Goal: Information Seeking & Learning: Learn about a topic

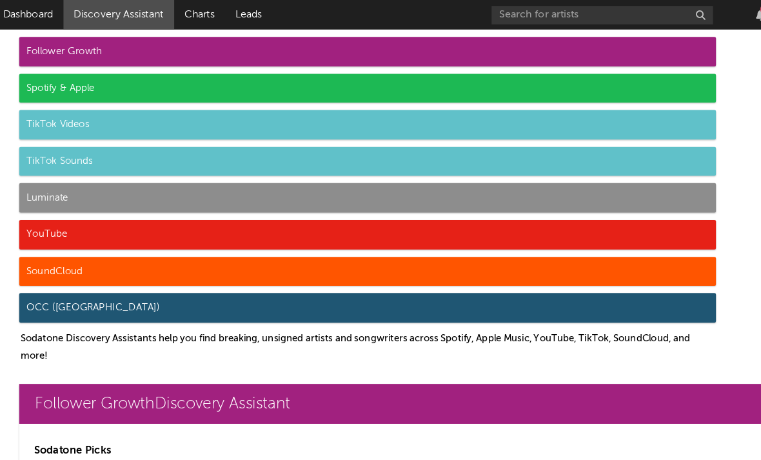
click at [64, 146] on div "TikTok Sounds" at bounding box center [368, 141] width 609 height 26
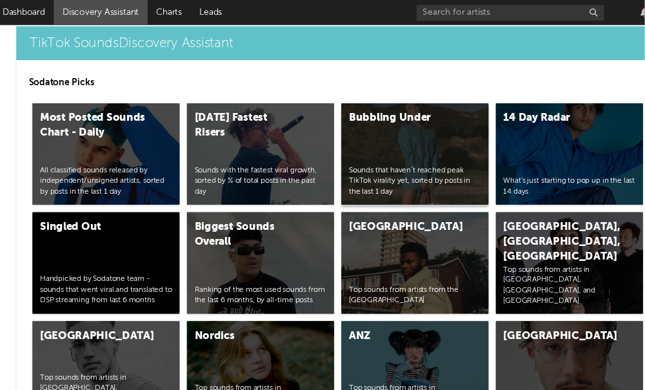
scroll to position [4620, 0]
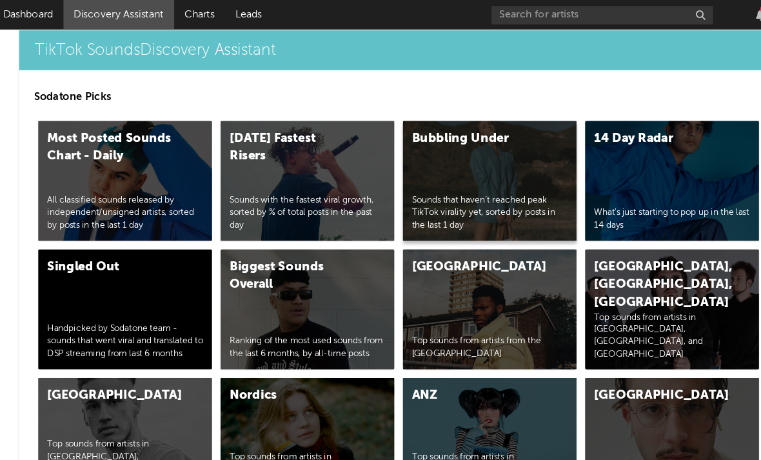
click at [408, 121] on div "Bubbling Under" at bounding box center [462, 120] width 109 height 15
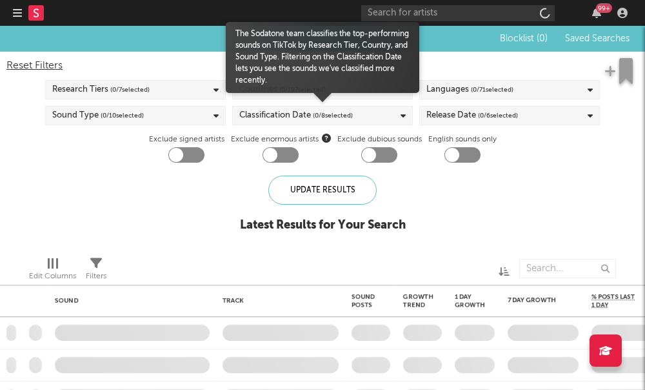
checkbox input "true"
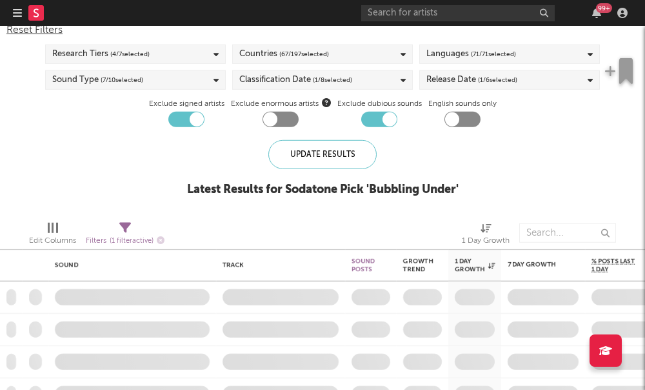
click at [339, 59] on div "Countries ( 67 / 197 selected)" at bounding box center [322, 53] width 181 height 19
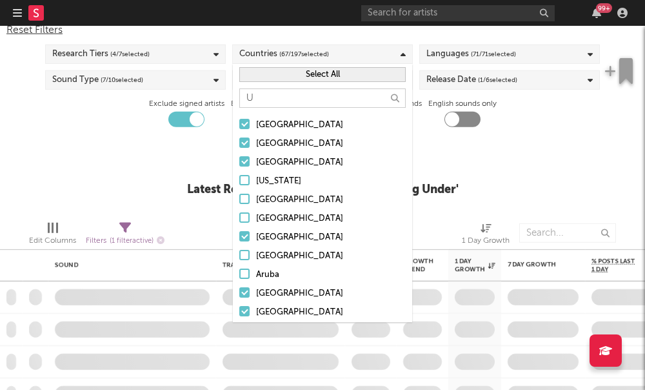
type input "Un"
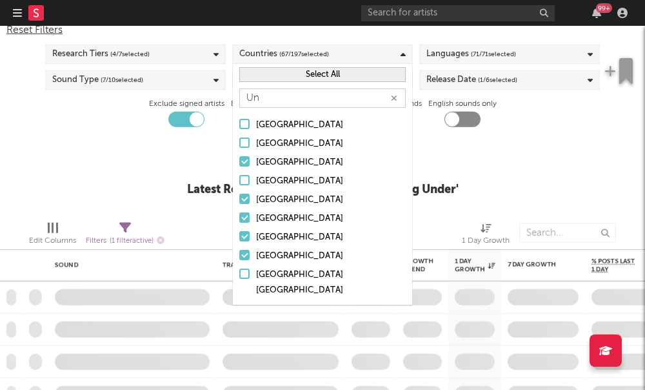
drag, startPoint x: 284, startPoint y: 89, endPoint x: 353, endPoint y: 79, distance: 69.8
click at [0, 0] on html "Dashboard Discovery Assistant Charts Leads 99 + Notifications Settings Mark all…" at bounding box center [322, 195] width 645 height 390
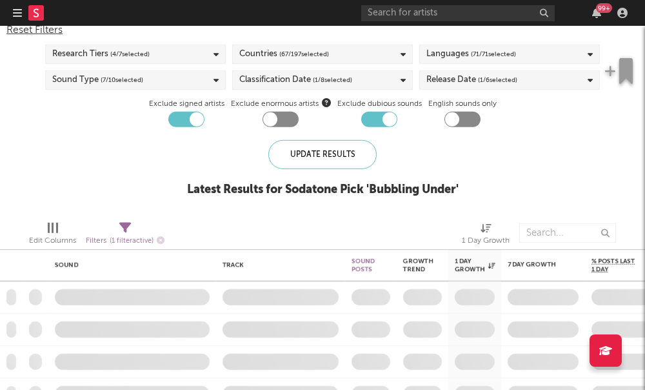
click at [334, 63] on div "Countries ( 67 / 197 selected)" at bounding box center [322, 53] width 181 height 19
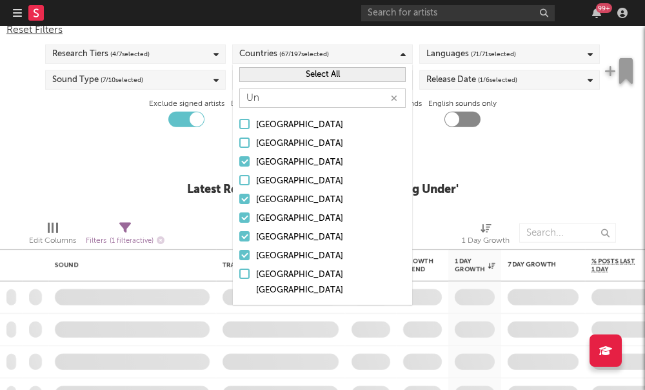
click at [334, 76] on button "Select All" at bounding box center [322, 74] width 166 height 15
click at [334, 76] on button "Deselect All" at bounding box center [322, 74] width 166 height 15
click at [291, 99] on input "Un" at bounding box center [322, 97] width 166 height 19
click at [244, 251] on div at bounding box center [244, 255] width 10 height 10
click at [239, 251] on input "[GEOGRAPHIC_DATA]" at bounding box center [239, 255] width 0 height 15
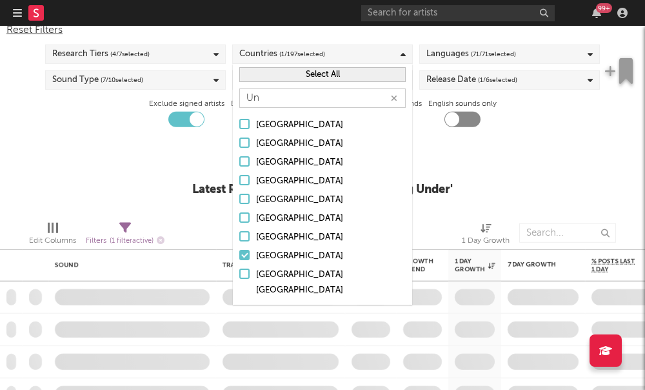
click at [477, 182] on div "Blocklist ( 1 ) Saved Searches ( 0 ) Reset Filters Research Tiers ( 4 / 7 selec…" at bounding box center [322, 100] width 645 height 220
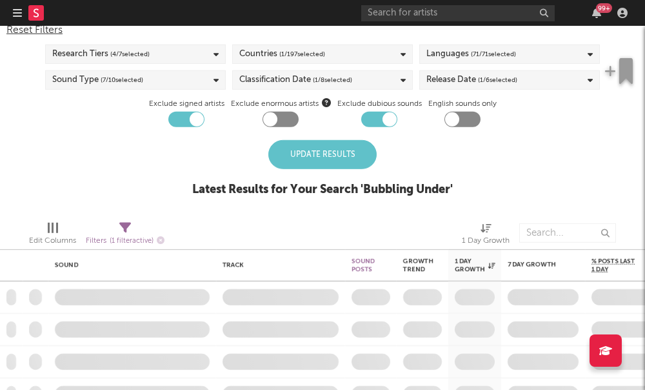
click at [507, 52] on span "( 71 / 71 selected)" at bounding box center [493, 53] width 45 height 15
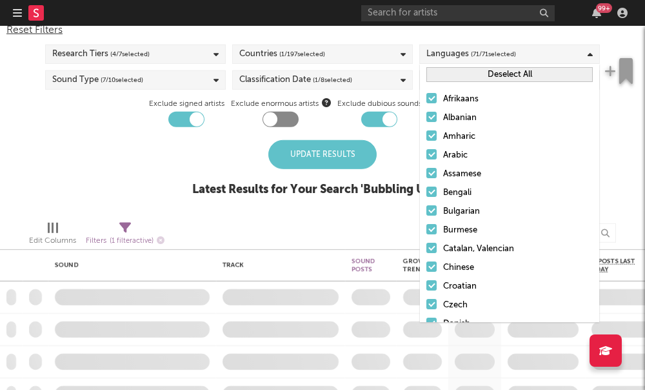
click at [471, 84] on div "Deselect All" at bounding box center [509, 74] width 179 height 21
click at [470, 79] on button "Deselect All" at bounding box center [509, 74] width 166 height 15
click at [470, 79] on button "Select All" at bounding box center [509, 74] width 166 height 15
click at [457, 77] on button "Deselect All" at bounding box center [509, 74] width 166 height 15
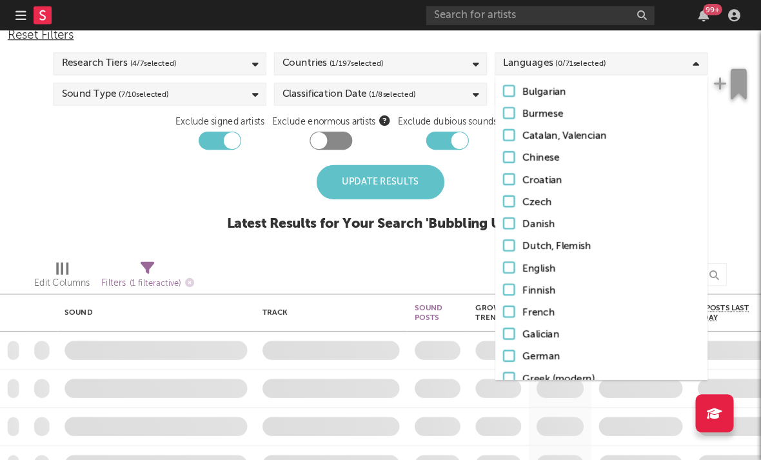
scroll to position [146, 0]
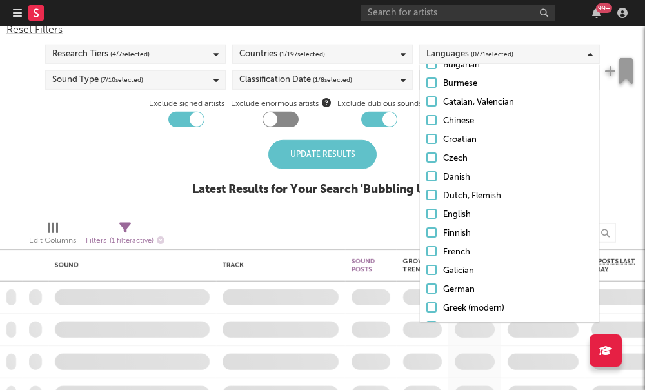
click at [432, 215] on div at bounding box center [431, 213] width 10 height 10
click at [426, 215] on input "English" at bounding box center [426, 214] width 0 height 15
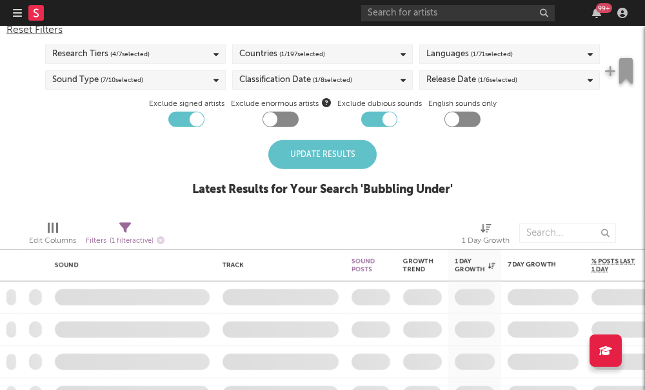
click at [300, 233] on div at bounding box center [239, 233] width 130 height 32
click at [310, 148] on div "Update Results" at bounding box center [322, 154] width 108 height 29
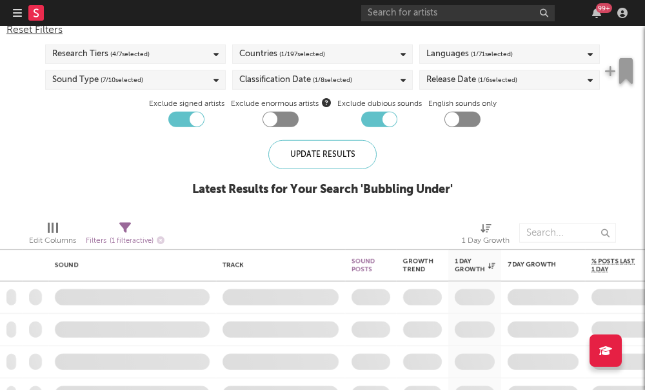
click at [273, 124] on div at bounding box center [270, 119] width 14 height 14
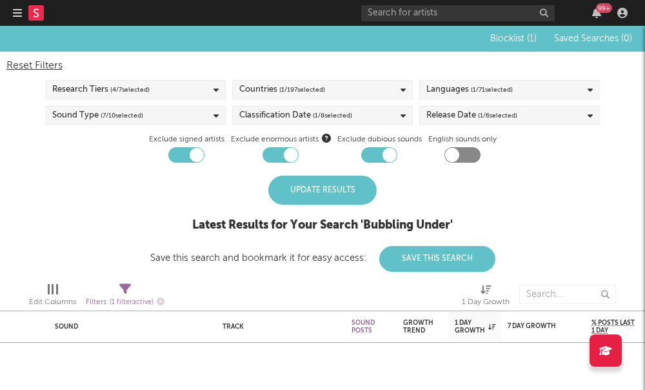
click at [331, 192] on div "Update Results" at bounding box center [322, 189] width 108 height 29
click at [339, 186] on div "Update Results" at bounding box center [322, 189] width 108 height 29
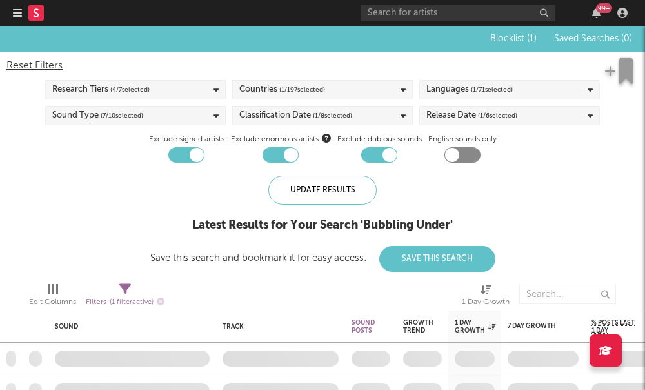
checkbox input "false"
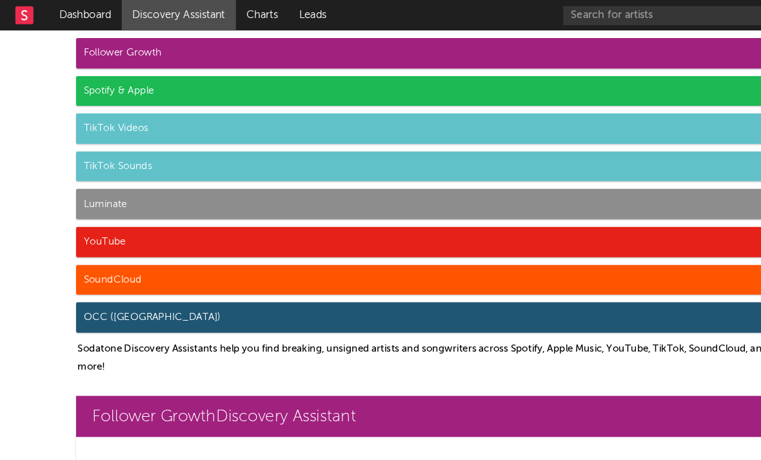
click at [121, 146] on div "TikTok Sounds" at bounding box center [368, 141] width 609 height 26
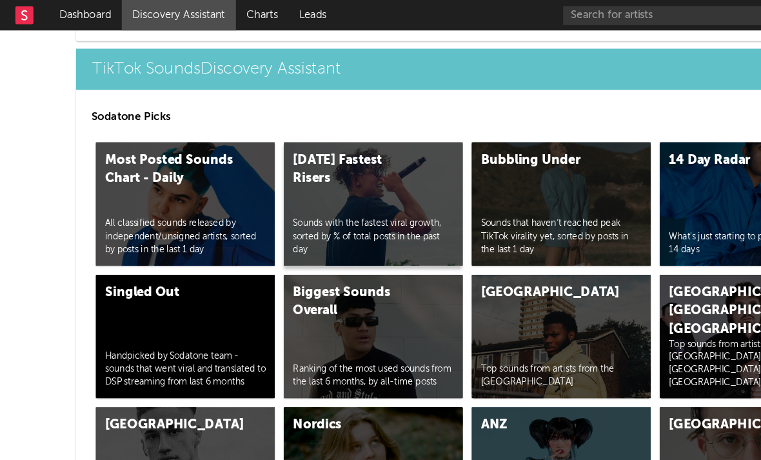
scroll to position [4606, 0]
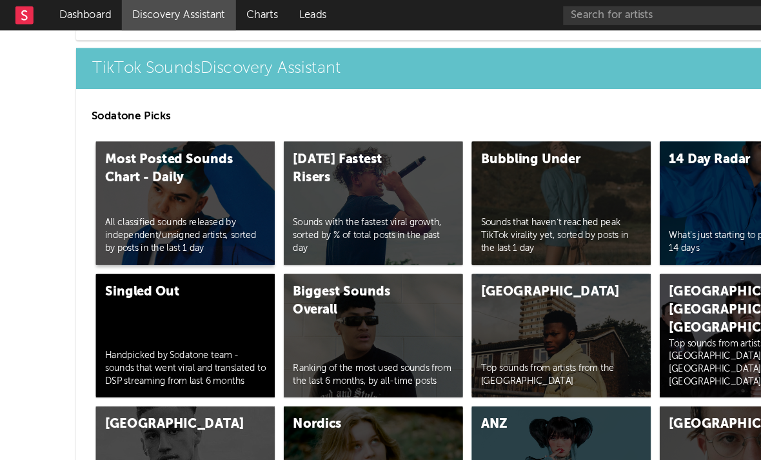
click at [161, 139] on div "Most Posted Sounds Chart - Daily" at bounding box center [143, 143] width 109 height 31
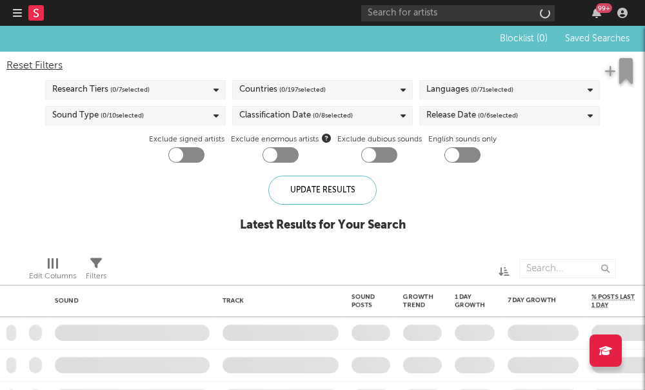
checkbox input "true"
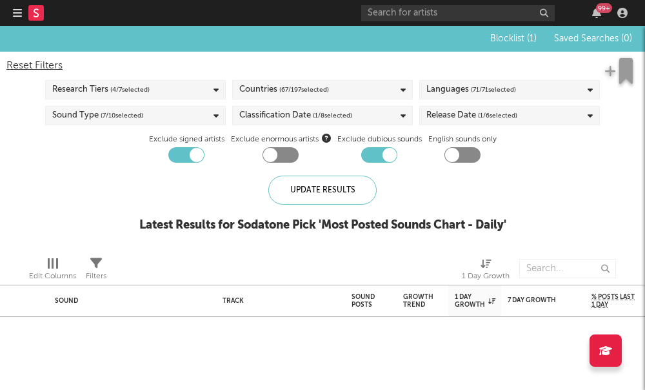
click at [344, 94] on div "Countries ( 67 / 197 selected)" at bounding box center [322, 89] width 181 height 19
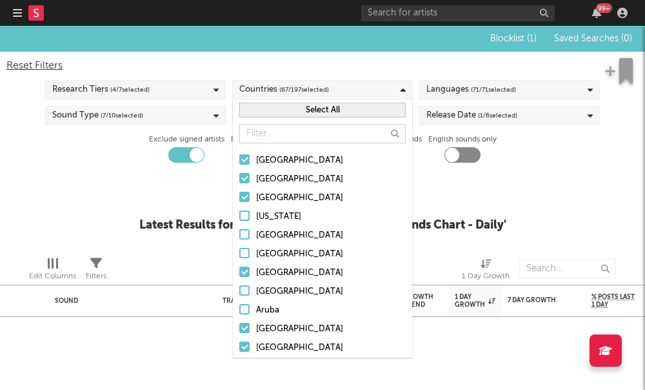
click at [509, 174] on div "Blocklist ( 1 ) Saved Searches ( 0 ) Reset Filters Research Tiers ( 4 / 7 selec…" at bounding box center [322, 136] width 645 height 220
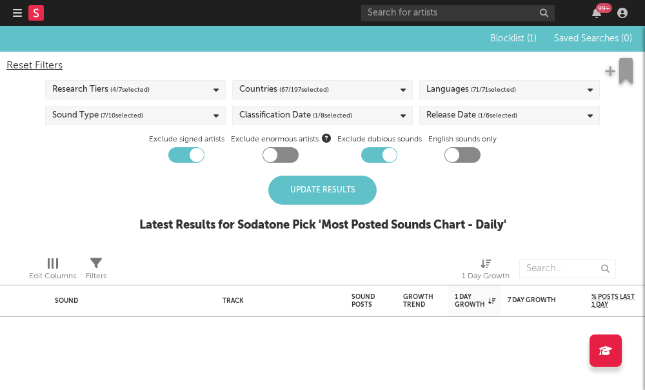
click at [334, 193] on div "Update Results" at bounding box center [322, 189] width 108 height 29
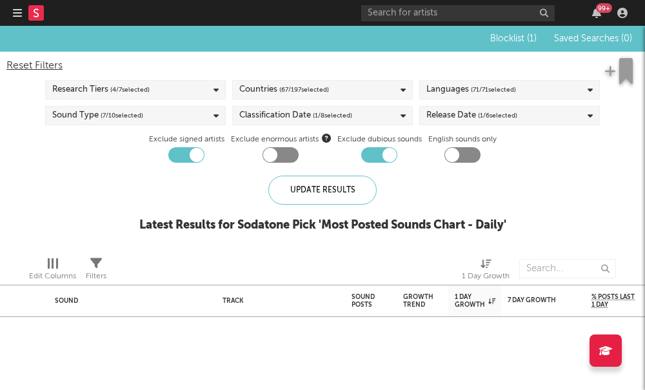
click at [281, 90] on span "( 67 / 197 selected)" at bounding box center [304, 89] width 50 height 15
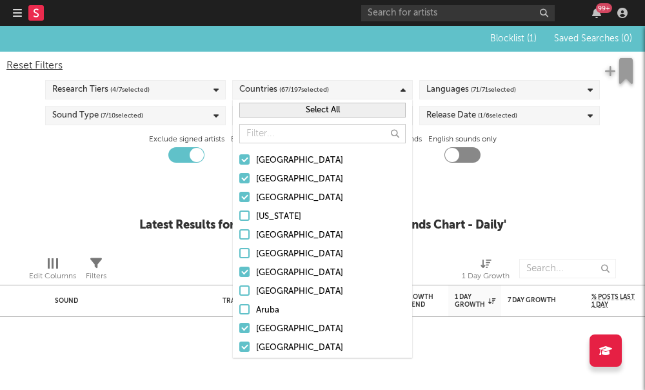
click at [337, 111] on button "Select All" at bounding box center [322, 110] width 166 height 15
click at [337, 111] on button "Deselect All" at bounding box center [322, 110] width 166 height 15
click at [341, 111] on button "Select All" at bounding box center [322, 110] width 166 height 15
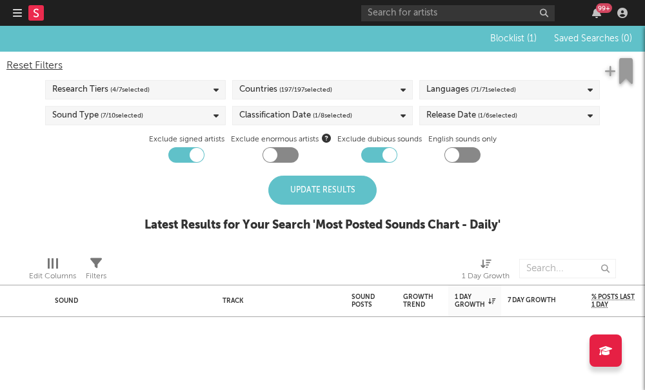
click at [16, 169] on div "Blocklist ( 1 ) Saved Searches ( 0 ) Reset Filters Research Tiers ( 4 / 7 selec…" at bounding box center [322, 136] width 645 height 220
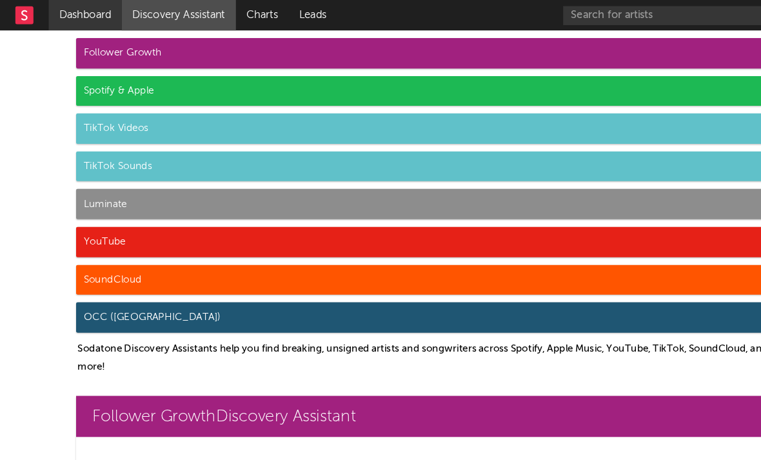
click at [77, 15] on link "Dashboard" at bounding box center [72, 13] width 62 height 26
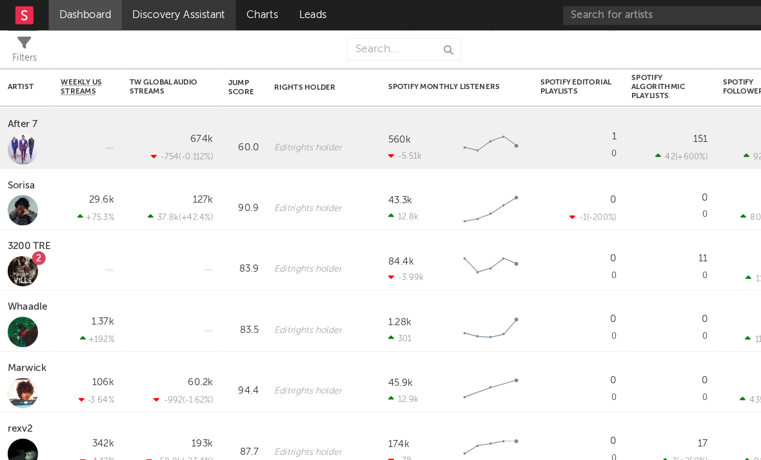
click at [164, 17] on link "Discovery Assistant" at bounding box center [151, 13] width 97 height 26
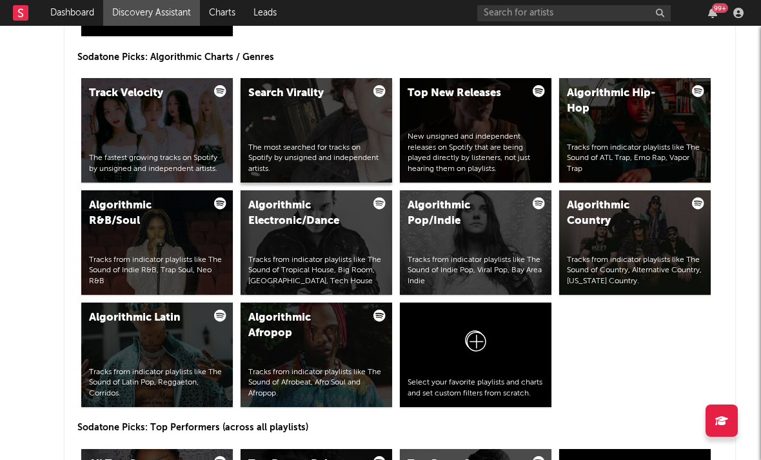
scroll to position [1888, 0]
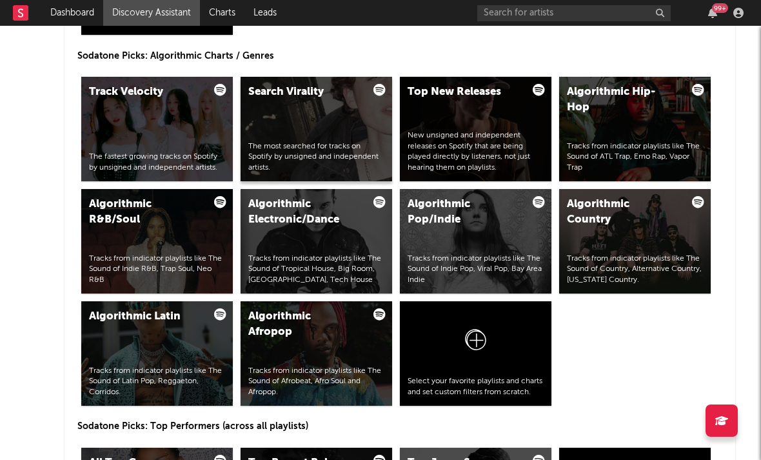
click at [329, 155] on div "The most searched for tracks on Spotify by unsigned and independent artists." at bounding box center [316, 157] width 136 height 32
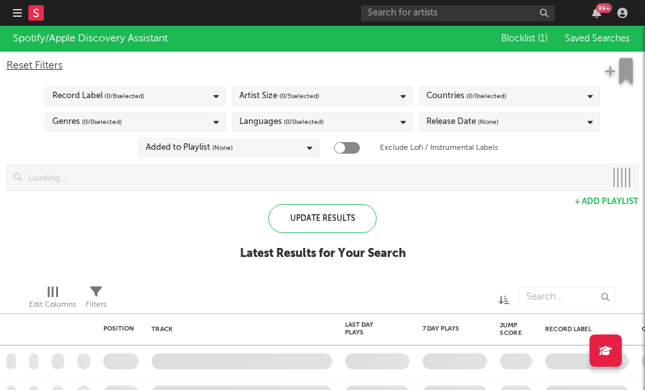
checkbox input "true"
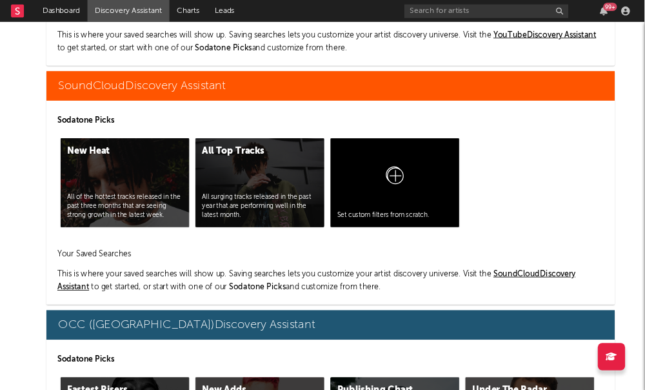
scroll to position [7893, 15]
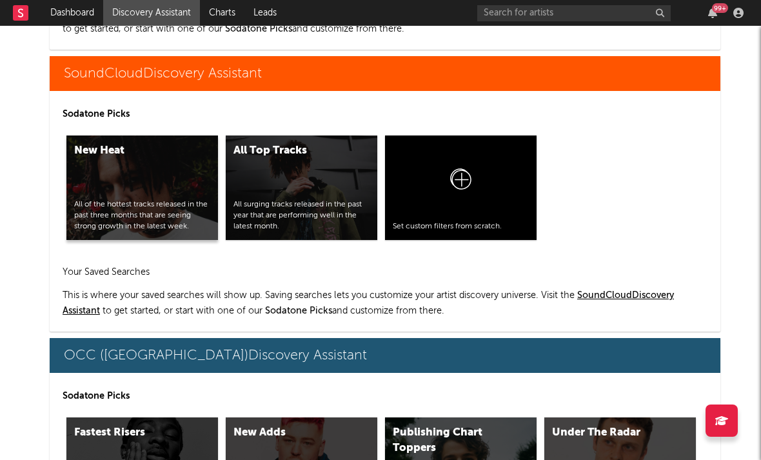
click at [177, 198] on div "New Heat All of the hottest tracks released in the past three months that are s…" at bounding box center [142, 187] width 152 height 104
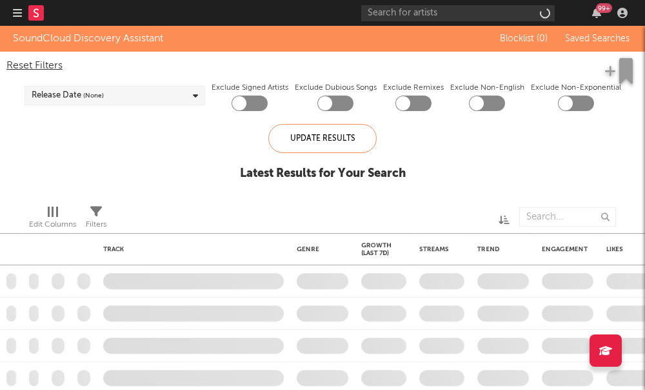
checkbox input "true"
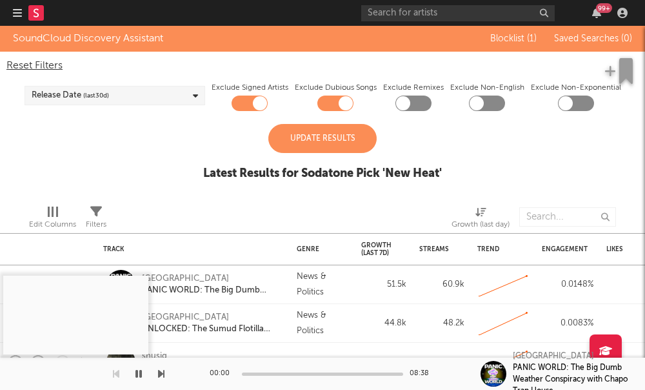
click at [304, 133] on div "Update Results" at bounding box center [322, 138] width 108 height 29
click at [341, 139] on div "Update Results" at bounding box center [322, 138] width 108 height 29
click at [317, 143] on div "Update Results" at bounding box center [322, 138] width 108 height 29
